Goal: Task Accomplishment & Management: Complete application form

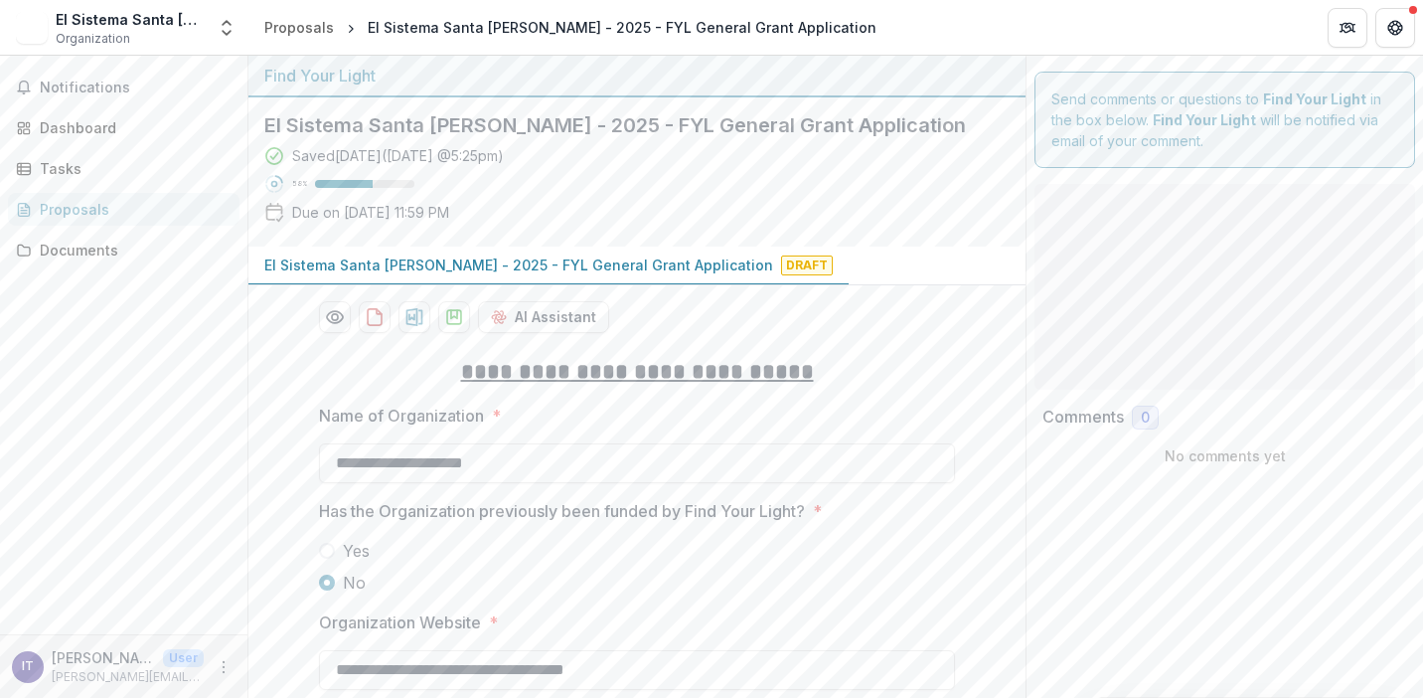
type input "********"
type input "**"
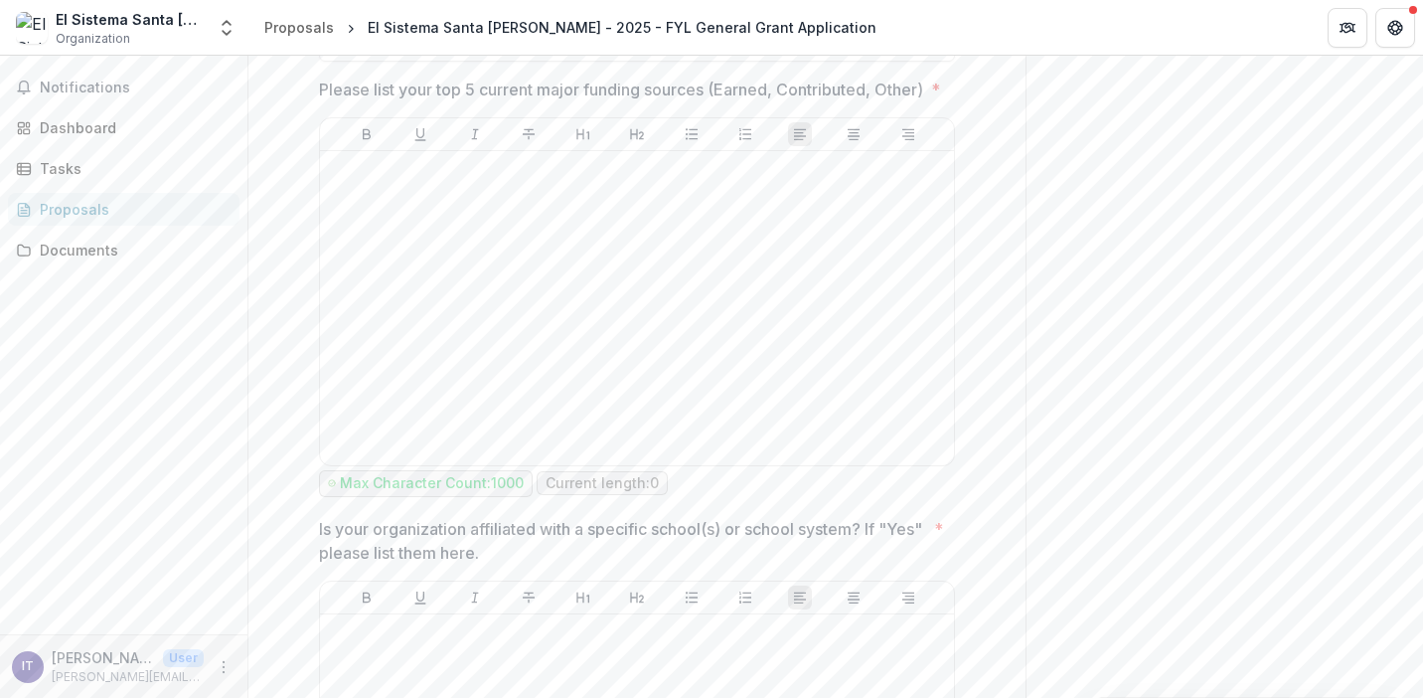
scroll to position [1309, 0]
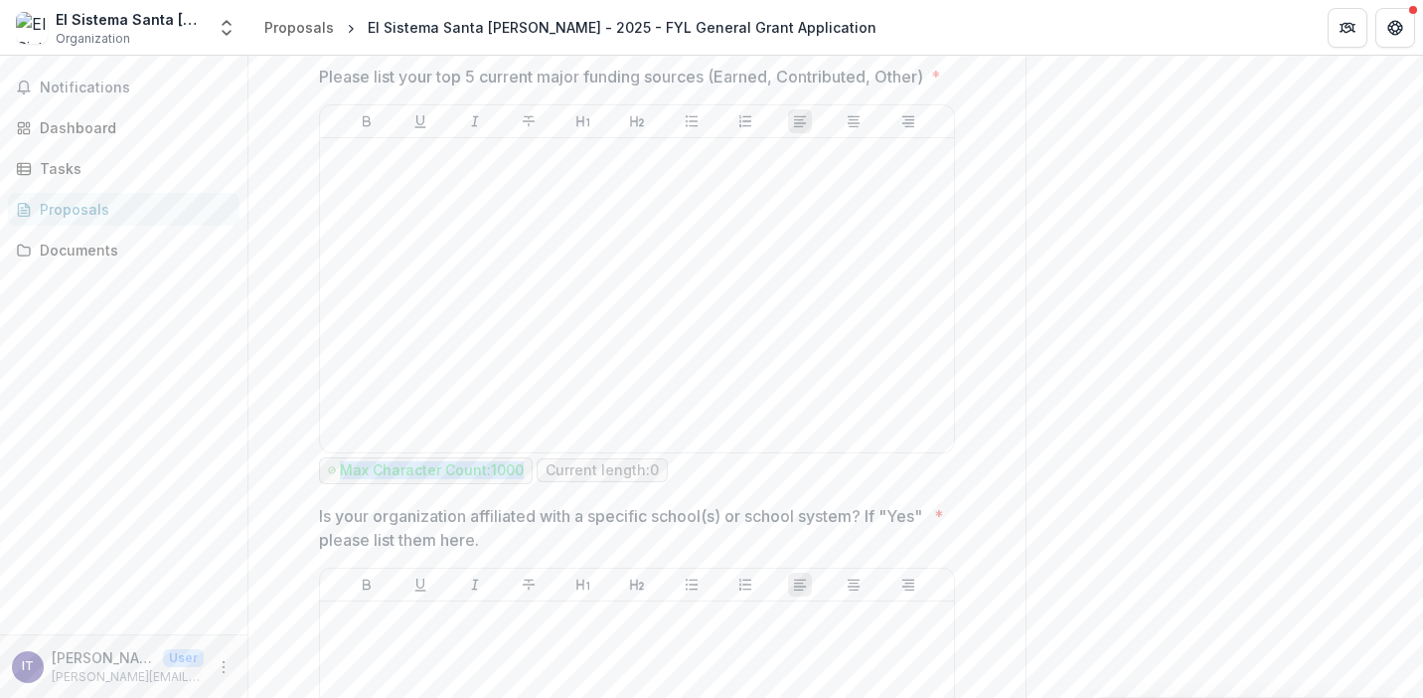
drag, startPoint x: 336, startPoint y: 493, endPoint x: 523, endPoint y: 497, distance: 186.9
click at [523, 484] on span "Max Character Count: 1000" at bounding box center [426, 470] width 214 height 27
copy p "Max Character Count: 1000"
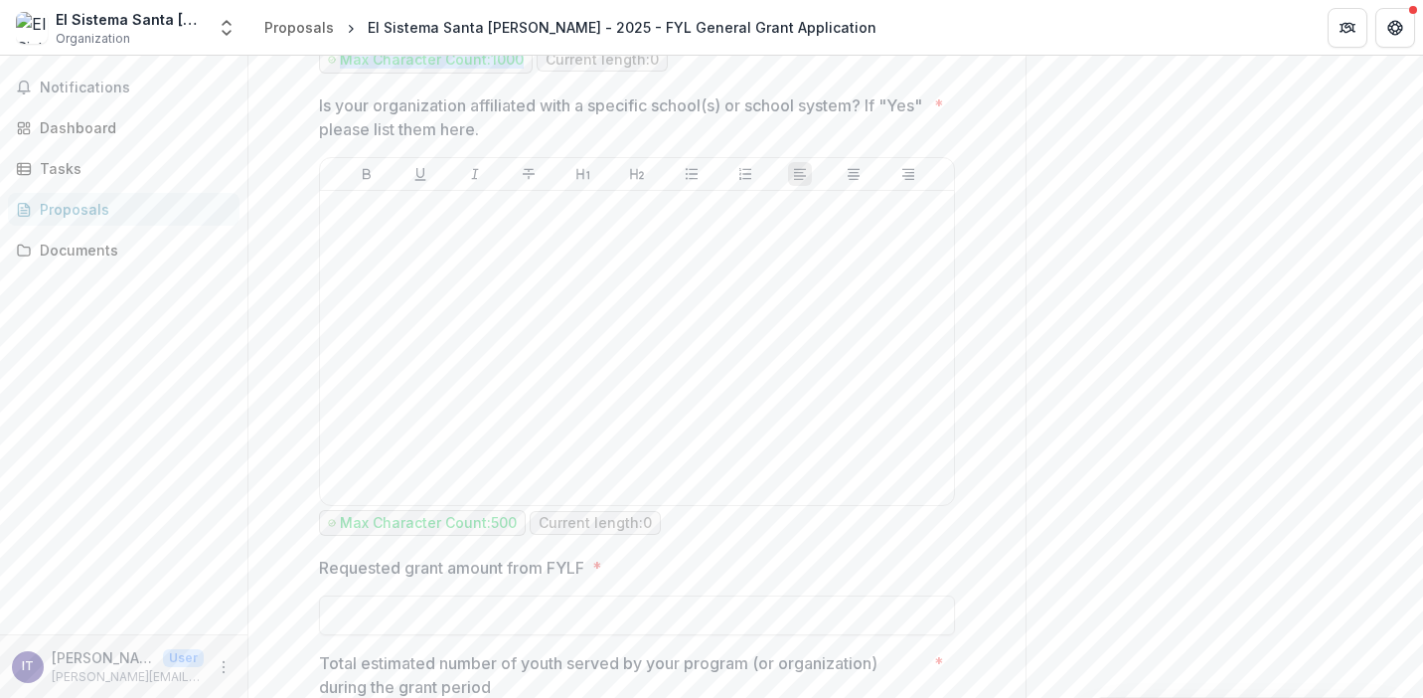
scroll to position [1724, 0]
drag, startPoint x: 512, startPoint y: 536, endPoint x: 334, endPoint y: 542, distance: 178.0
click at [334, 527] on div "Max Character Count: 500" at bounding box center [422, 518] width 189 height 17
copy p "Max Character Count: 500"
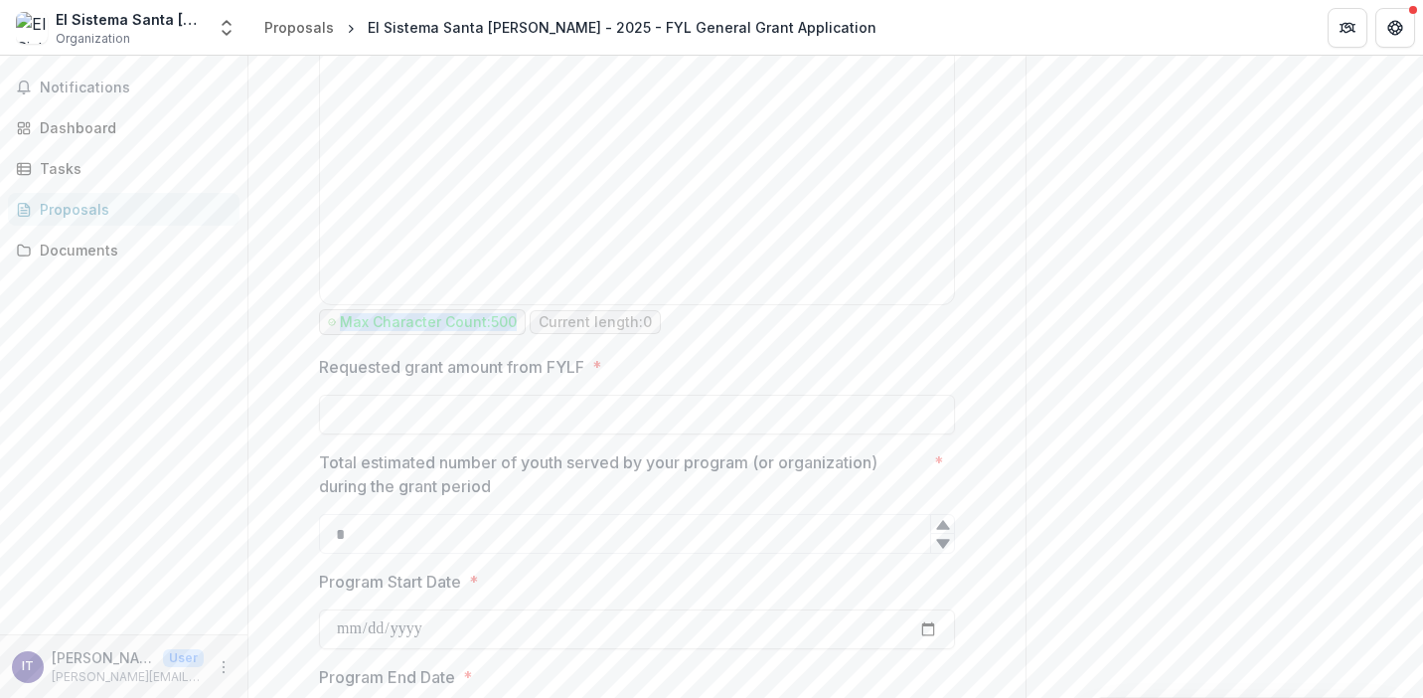
scroll to position [1923, 0]
click at [404, 431] on input "Requested grant amount from FYLF *" at bounding box center [637, 412] width 636 height 40
type input "*******"
click at [352, 551] on input "*" at bounding box center [637, 531] width 636 height 40
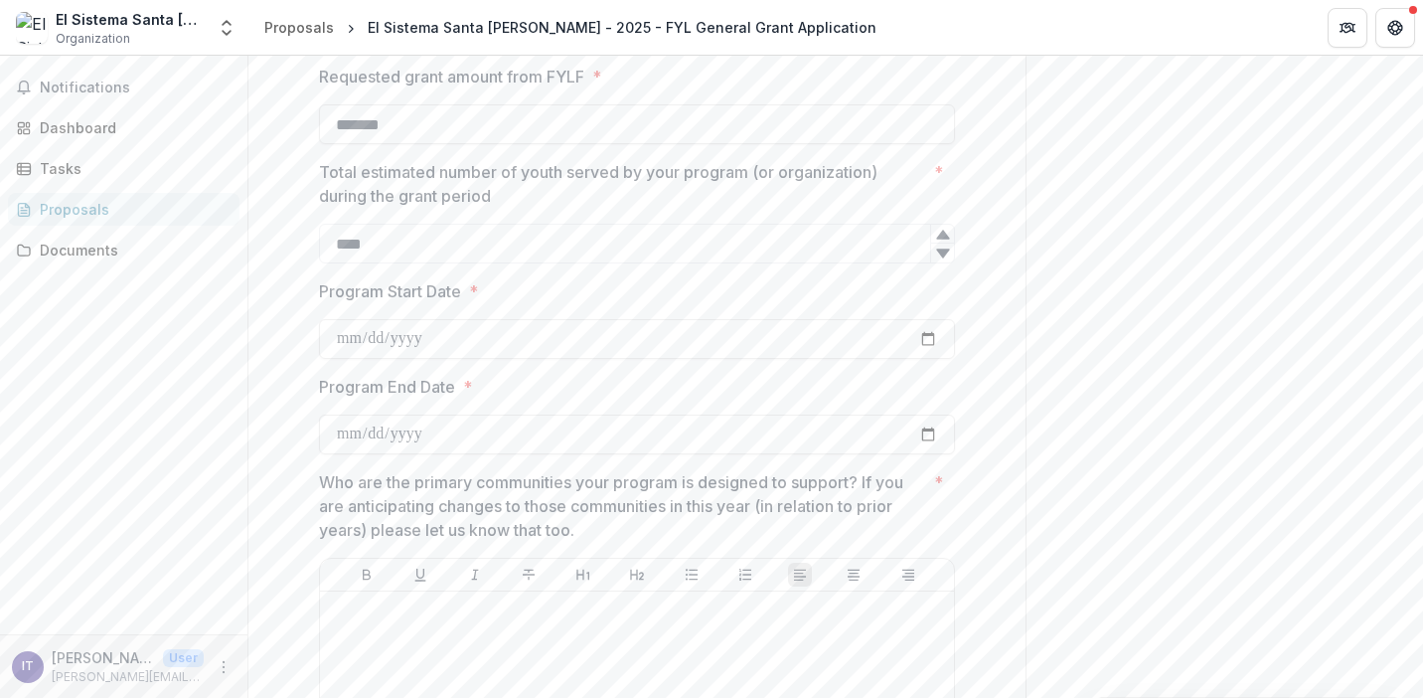
scroll to position [2211, 0]
type input "****"
click at [441, 358] on input "Program Start Date *" at bounding box center [637, 338] width 636 height 40
type input "**********"
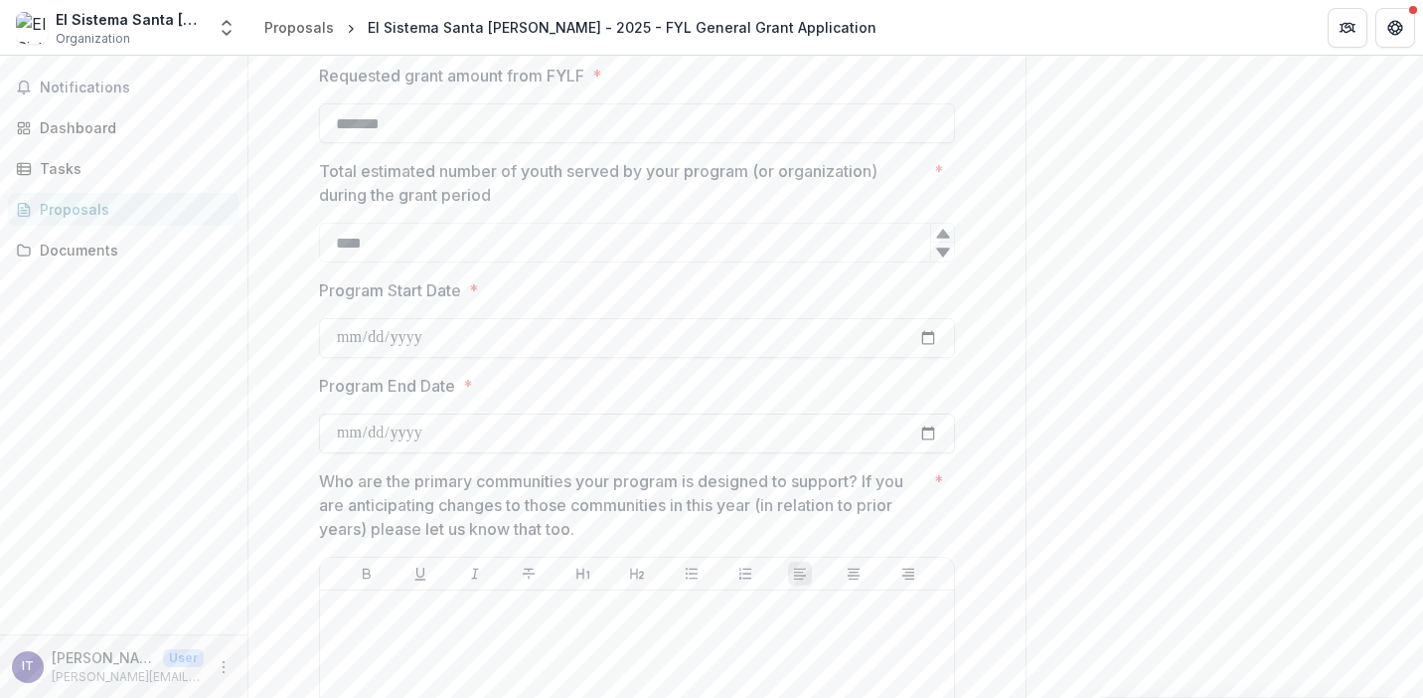
click at [452, 450] on input "Program End Date *" at bounding box center [637, 433] width 636 height 40
type input "**********"
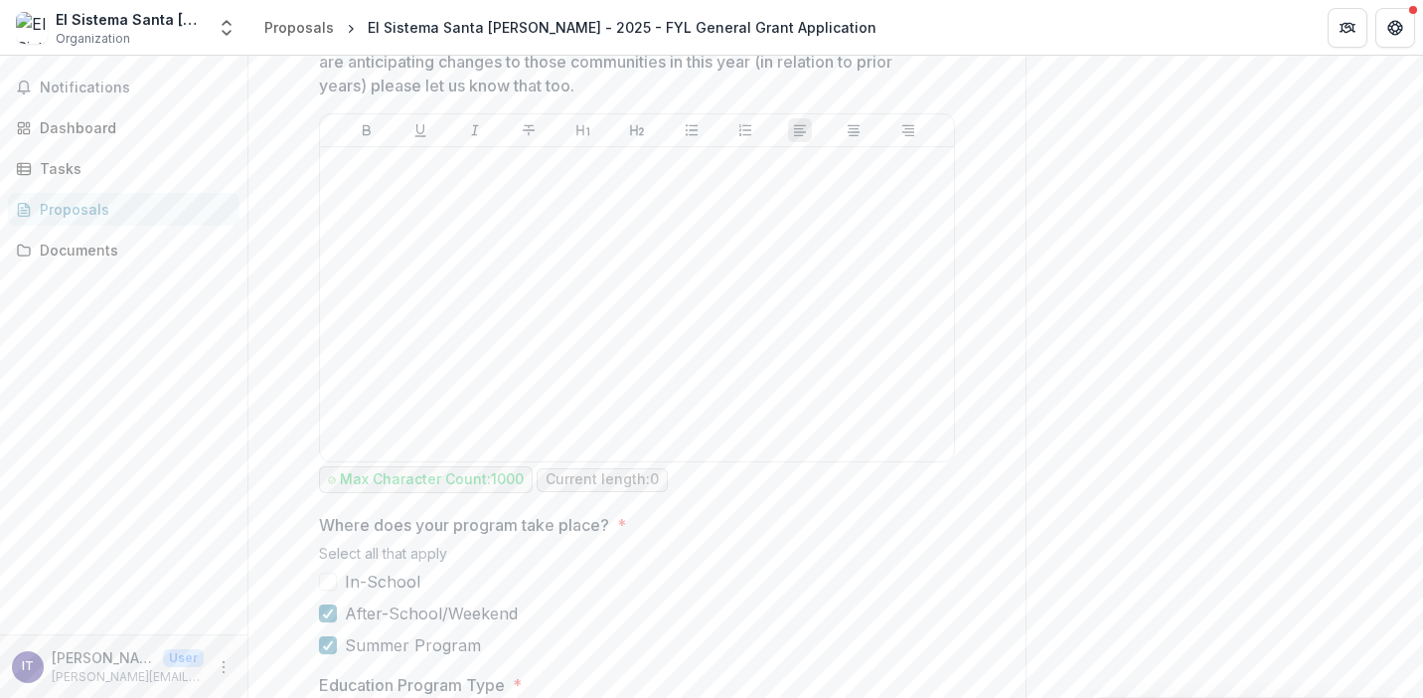
scroll to position [2657, 0]
click at [519, 485] on p "Max Character Count: 1000" at bounding box center [432, 476] width 184 height 17
drag, startPoint x: 519, startPoint y: 492, endPoint x: 333, endPoint y: 492, distance: 185.8
click at [333, 485] on div "Max Character Count: 1000" at bounding box center [426, 476] width 196 height 17
copy p "Max Character Count: 1000"
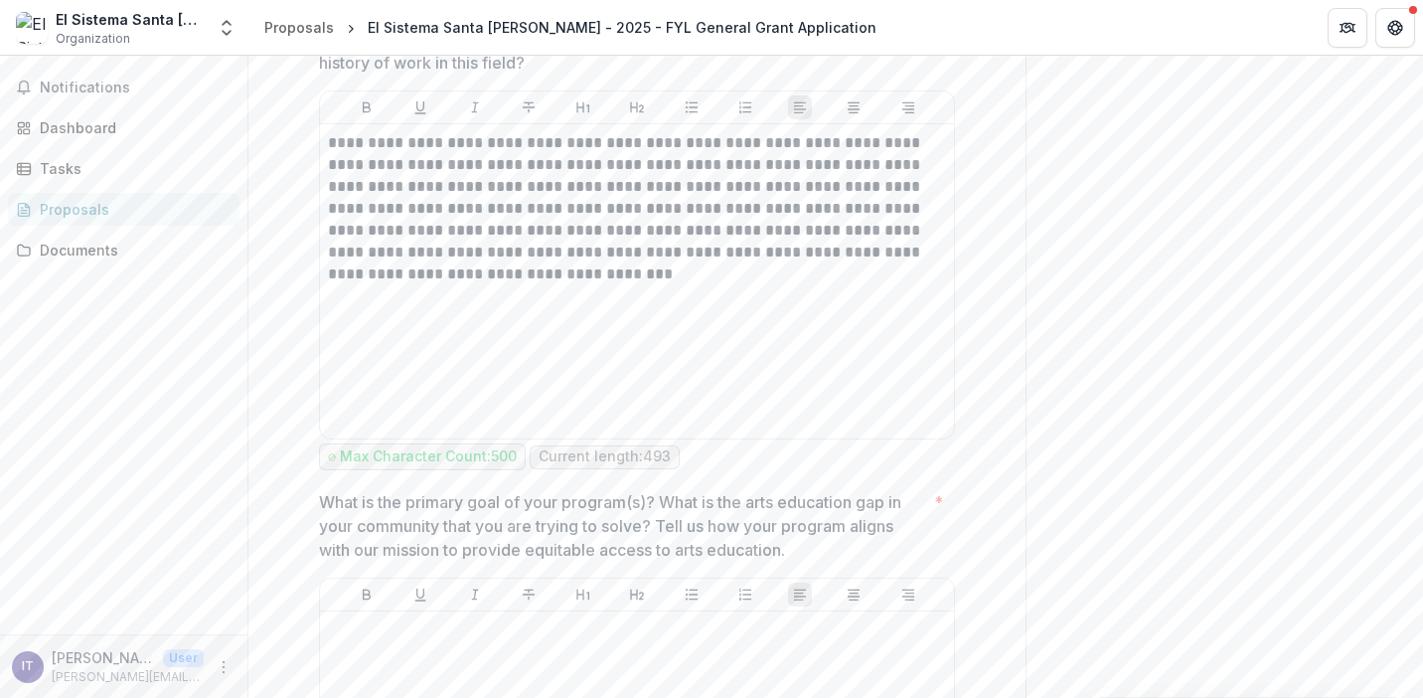
scroll to position [3798, 0]
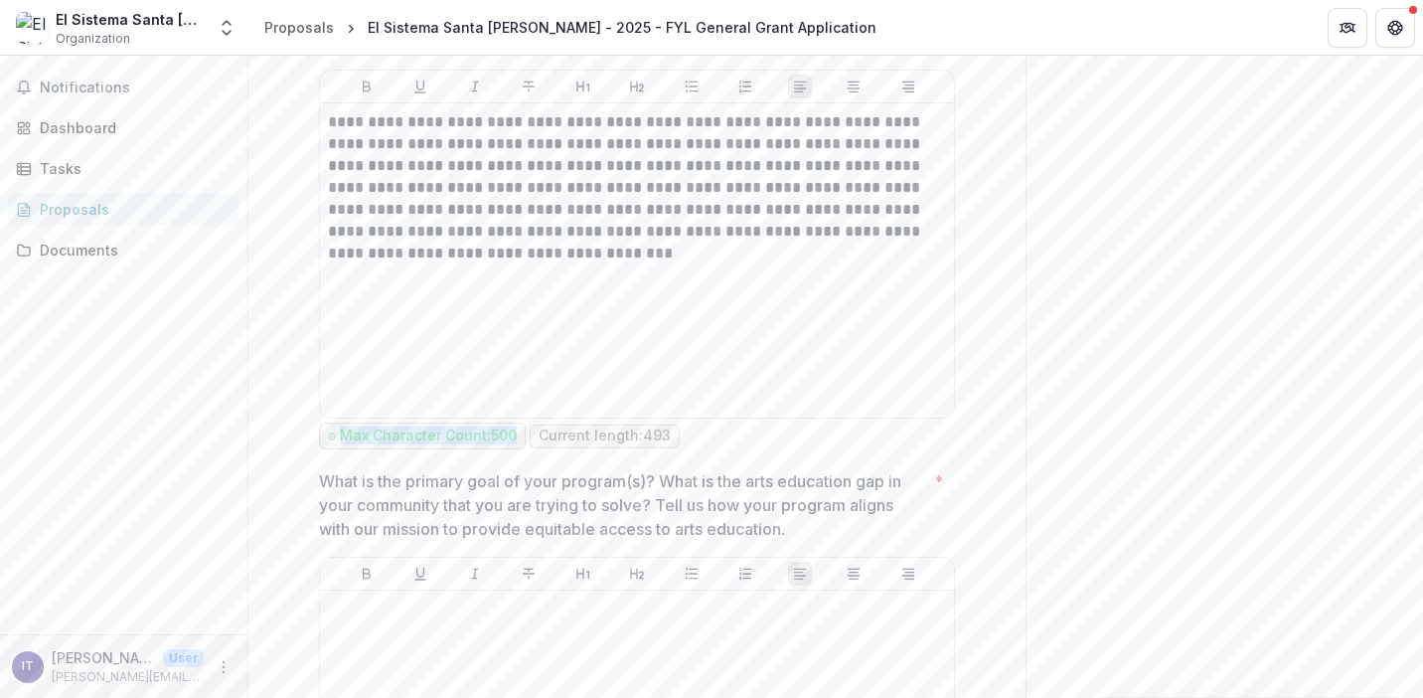
drag, startPoint x: 513, startPoint y: 452, endPoint x: 336, endPoint y: 452, distance: 176.9
click at [335, 444] on div "Max Character Count: 500" at bounding box center [422, 435] width 189 height 17
copy p "Max Character Count: 500"
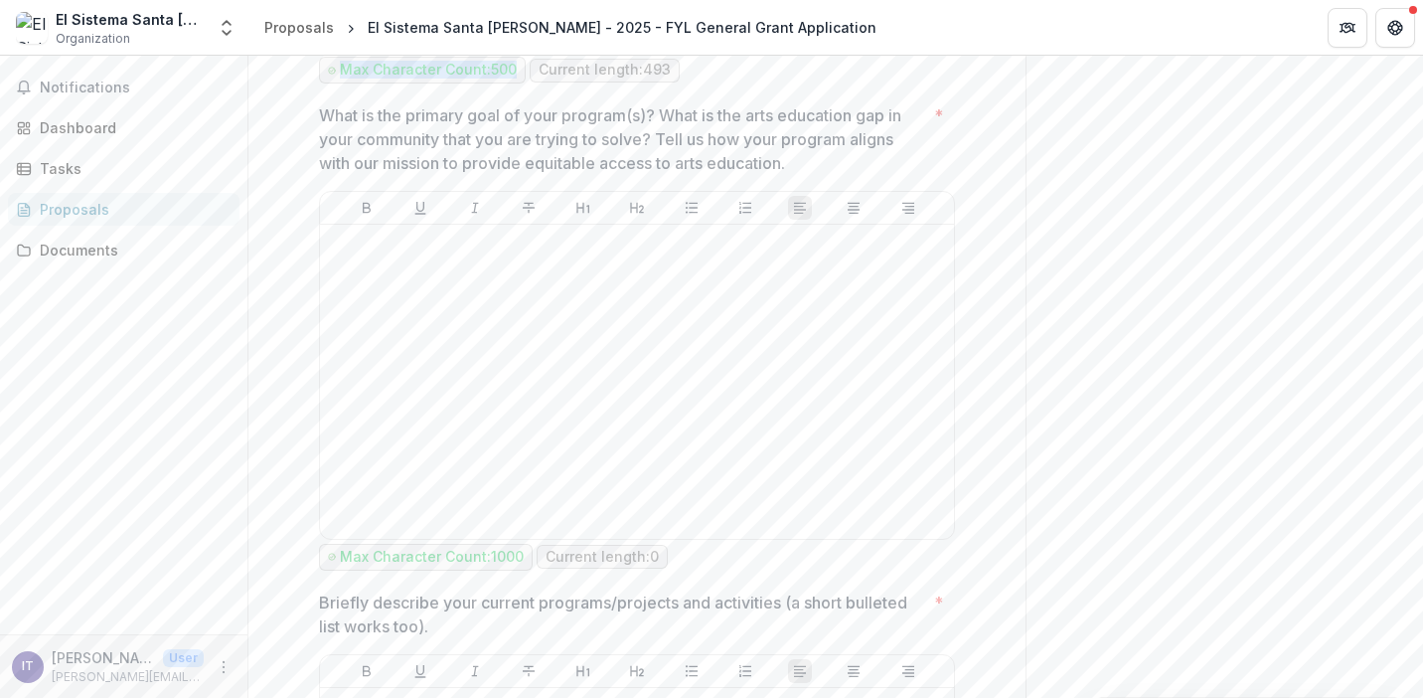
scroll to position [4166, 0]
drag, startPoint x: 519, startPoint y: 562, endPoint x: 336, endPoint y: 563, distance: 182.9
click at [336, 563] on div "Max Character Count: 1000" at bounding box center [426, 555] width 196 height 17
copy p "Max Character Count: 1000"
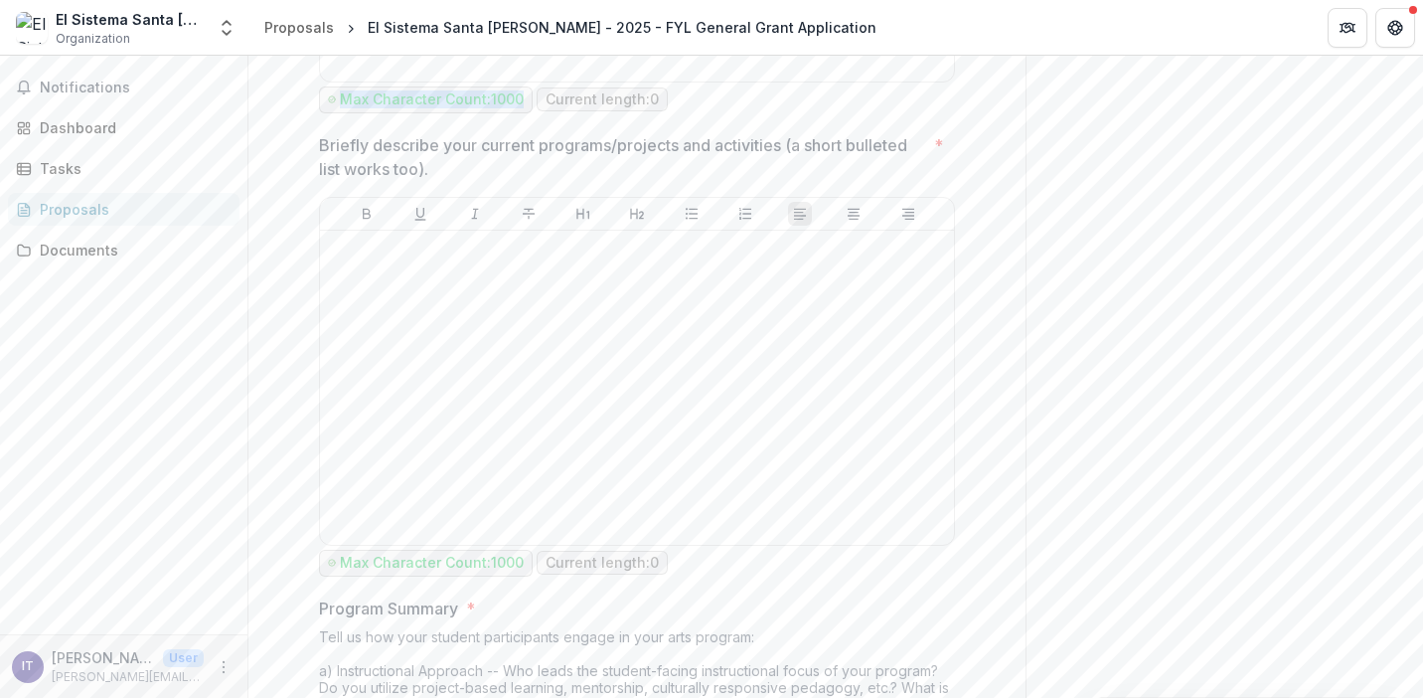
scroll to position [4625, 0]
click at [521, 565] on span "Max Character Count: 1000" at bounding box center [426, 559] width 214 height 27
drag, startPoint x: 340, startPoint y: 564, endPoint x: 523, endPoint y: 565, distance: 182.9
click at [523, 565] on span "Max Character Count: 1000" at bounding box center [426, 559] width 214 height 27
copy p "Max Character Count: 1000"
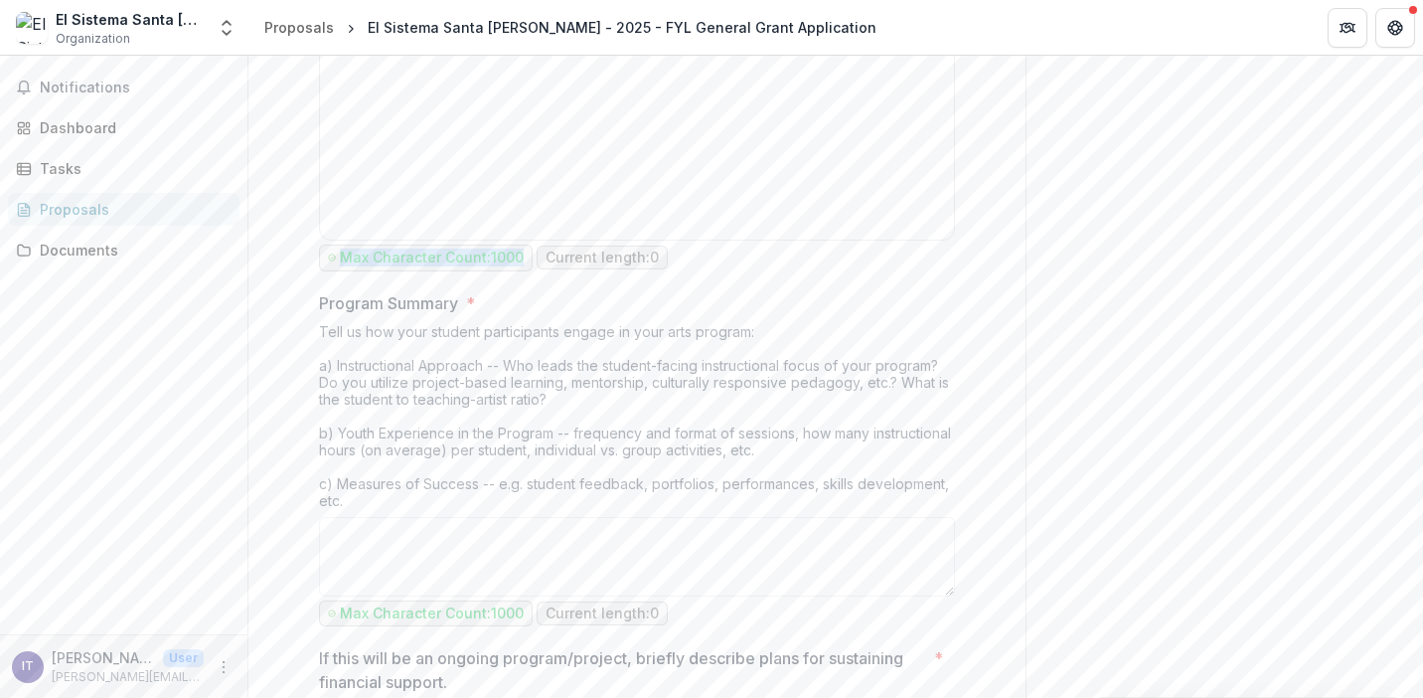
scroll to position [4932, 0]
drag, startPoint x: 521, startPoint y: 615, endPoint x: 340, endPoint y: 611, distance: 180.9
click at [340, 611] on span "Max Character Count: 1000" at bounding box center [426, 607] width 214 height 27
copy p "Max Character Count: 1000"
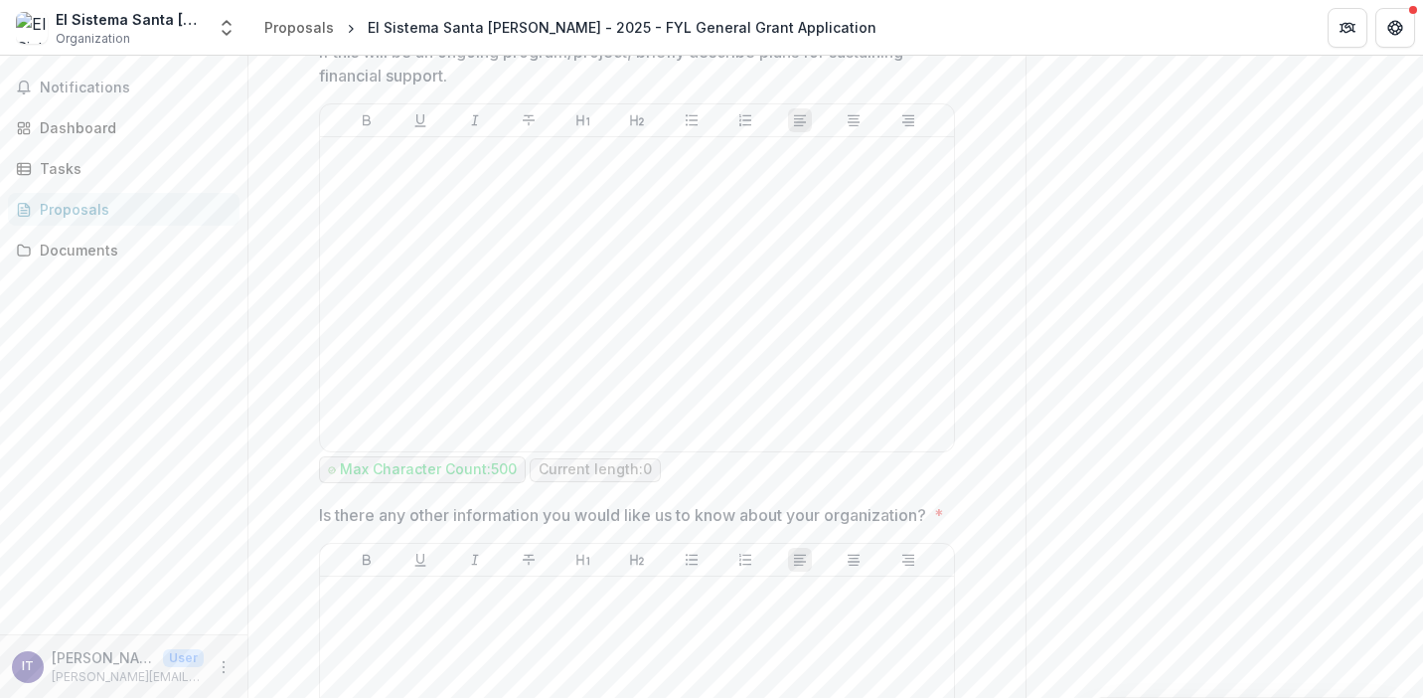
scroll to position [5535, 0]
drag, startPoint x: 514, startPoint y: 469, endPoint x: 326, endPoint y: 468, distance: 187.8
click at [326, 468] on span "Max Character Count: 500" at bounding box center [422, 466] width 207 height 27
copy p "Max Character Count: 500"
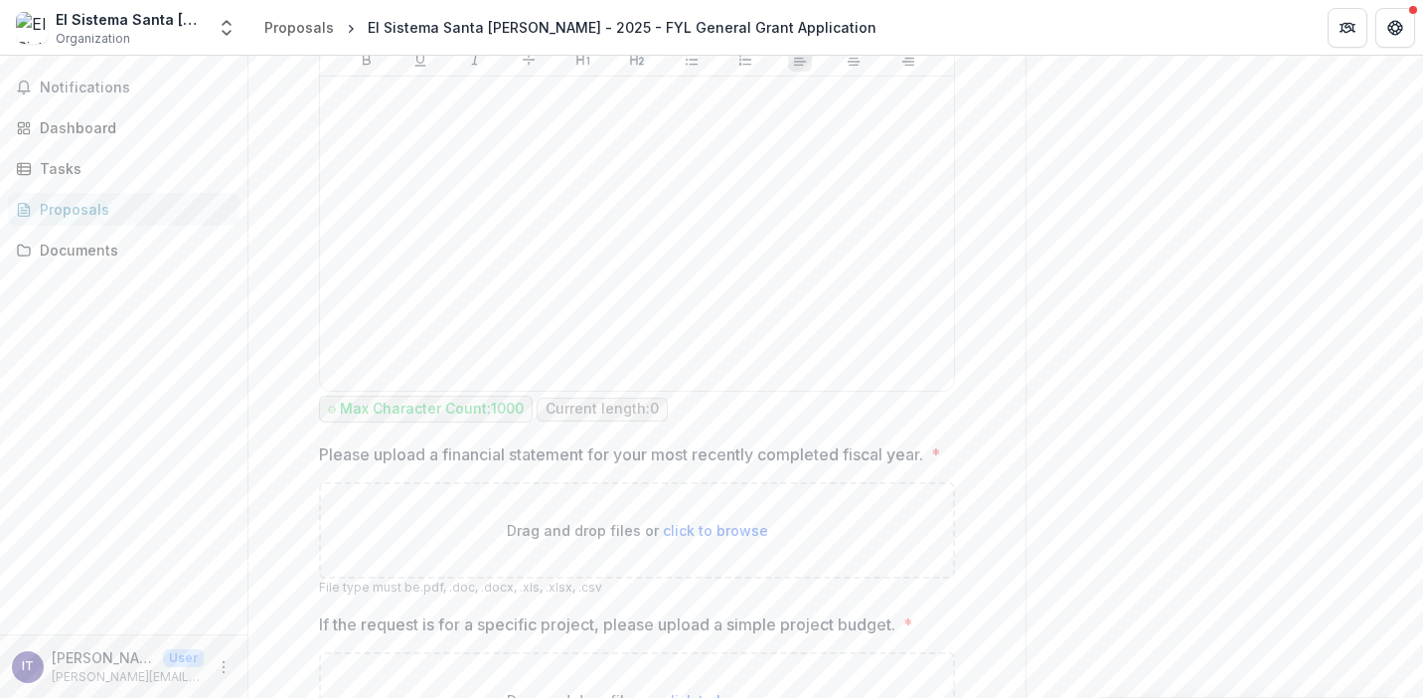
scroll to position [6035, 0]
drag, startPoint x: 520, startPoint y: 425, endPoint x: 337, endPoint y: 425, distance: 182.9
click at [337, 419] on span "Max Character Count: 1000" at bounding box center [426, 406] width 214 height 27
copy p "Max Character Count: 1000"
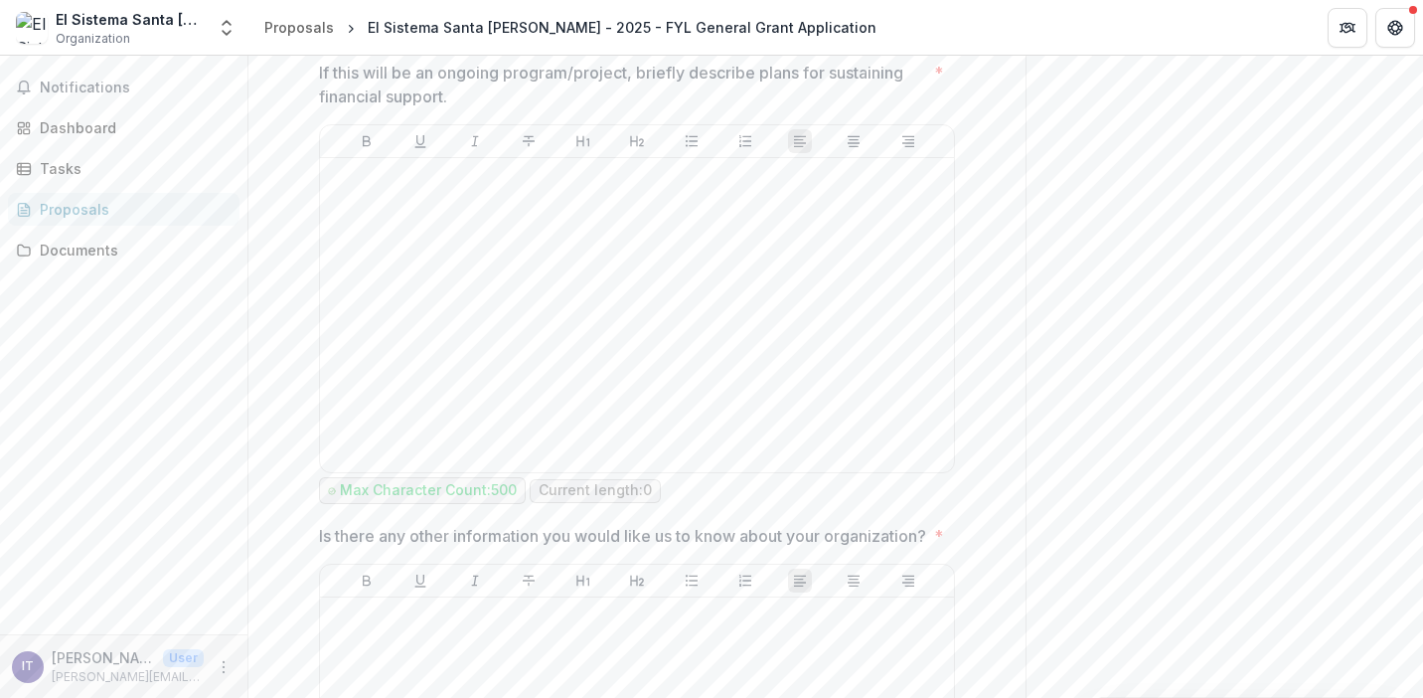
scroll to position [5507, 0]
